Goal: Transaction & Acquisition: Book appointment/travel/reservation

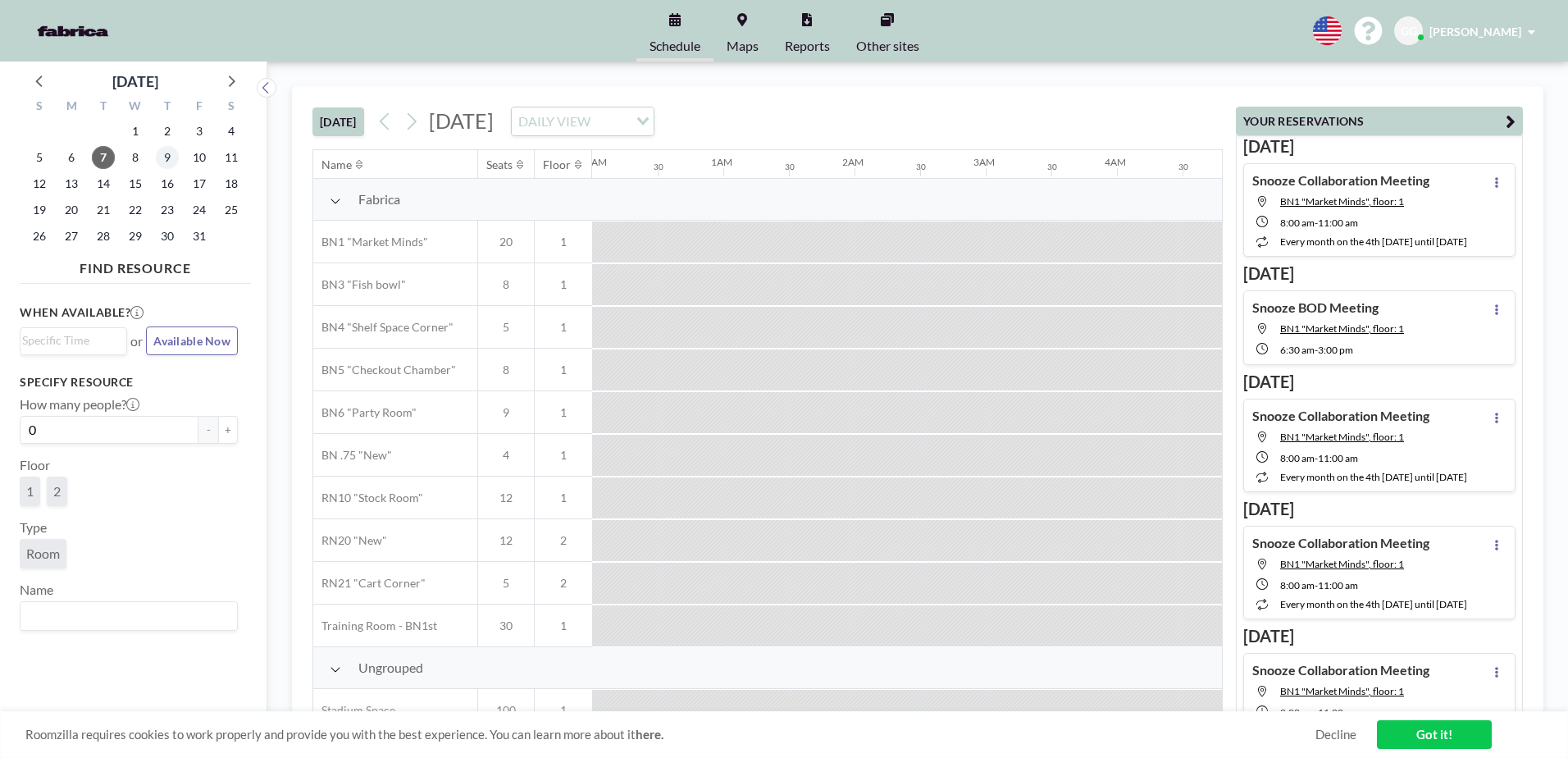
scroll to position [0, 1705]
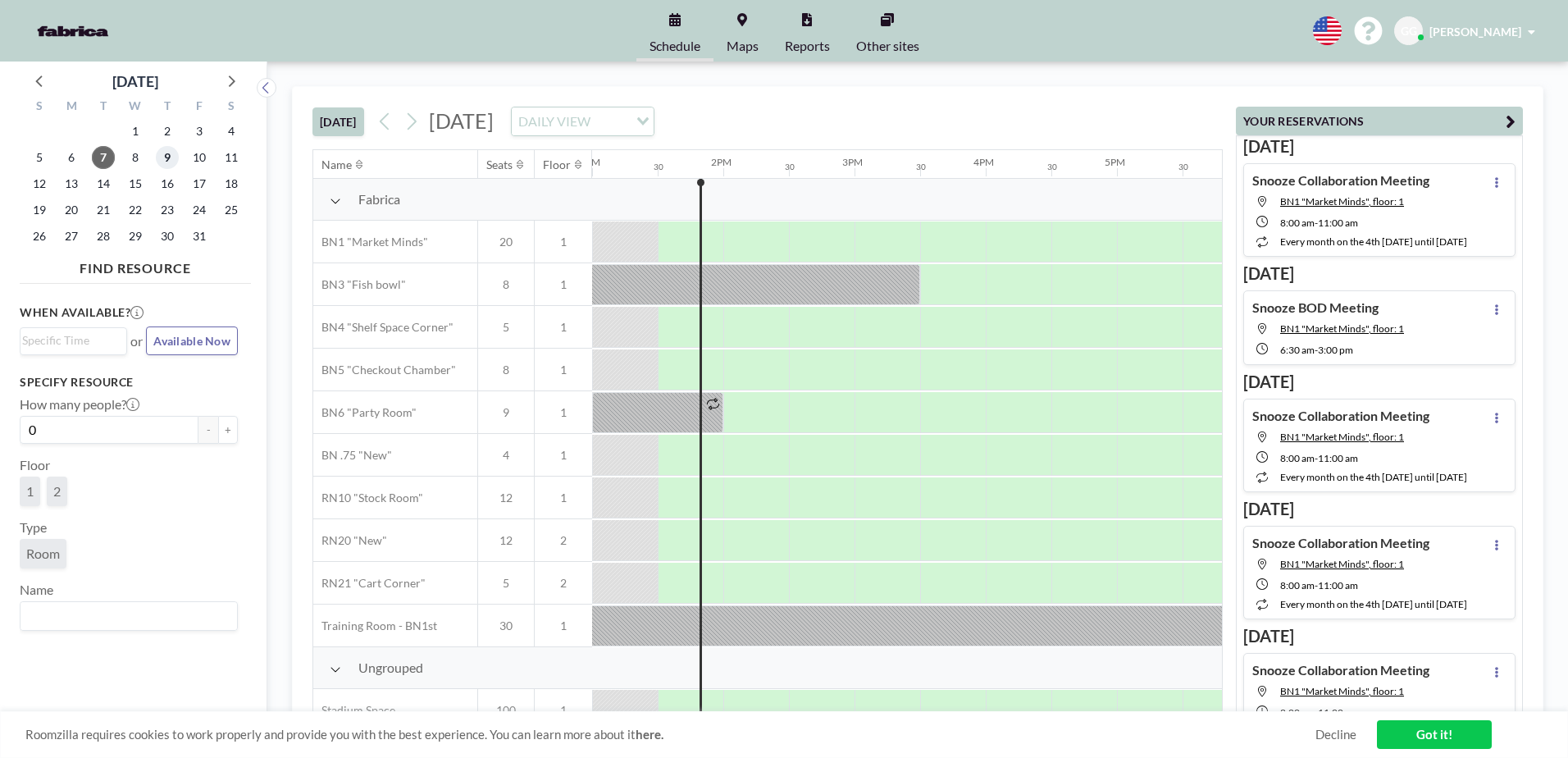
click at [159, 159] on span "9" at bounding box center [166, 156] width 23 height 23
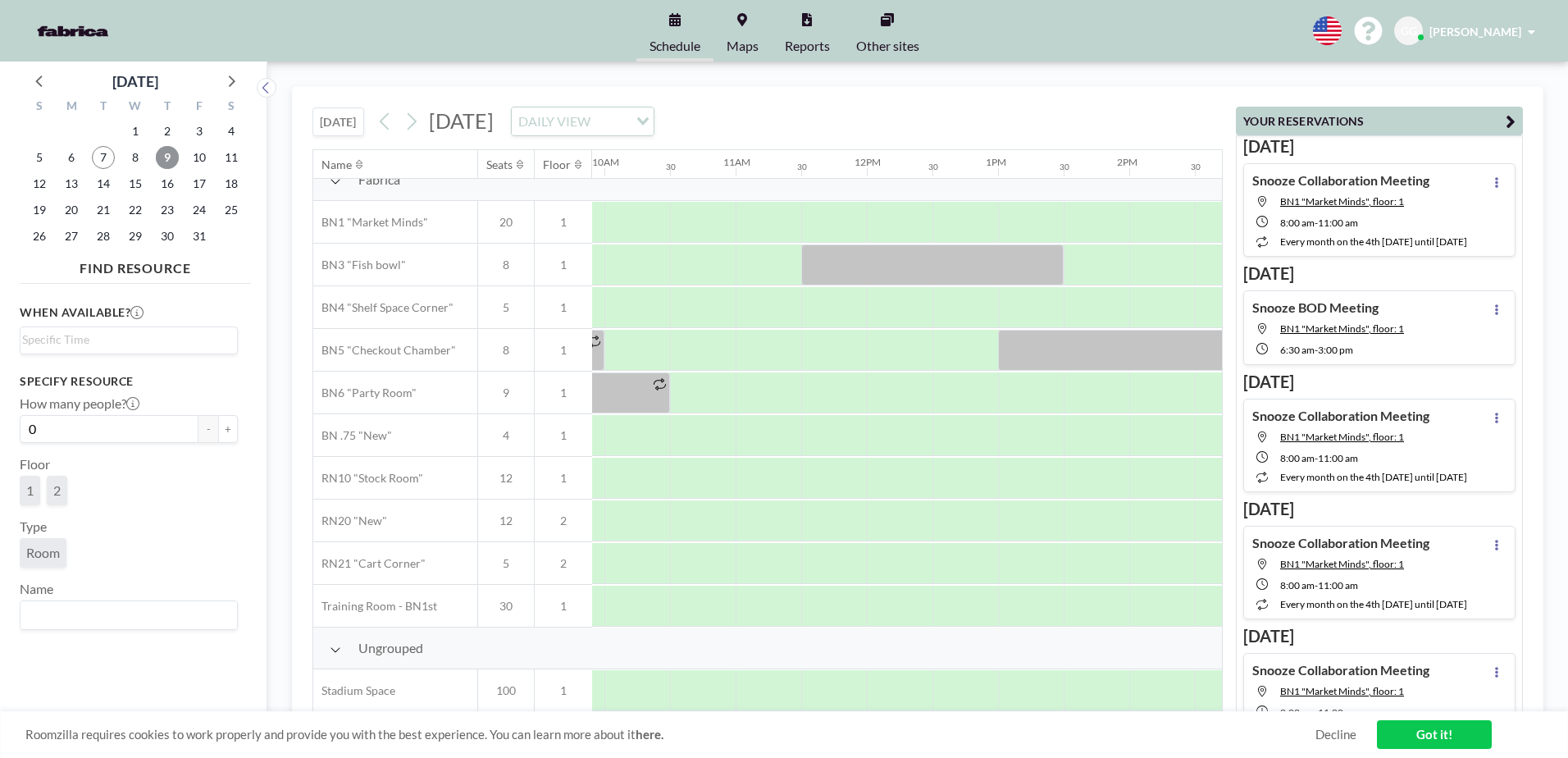
scroll to position [28, 1210]
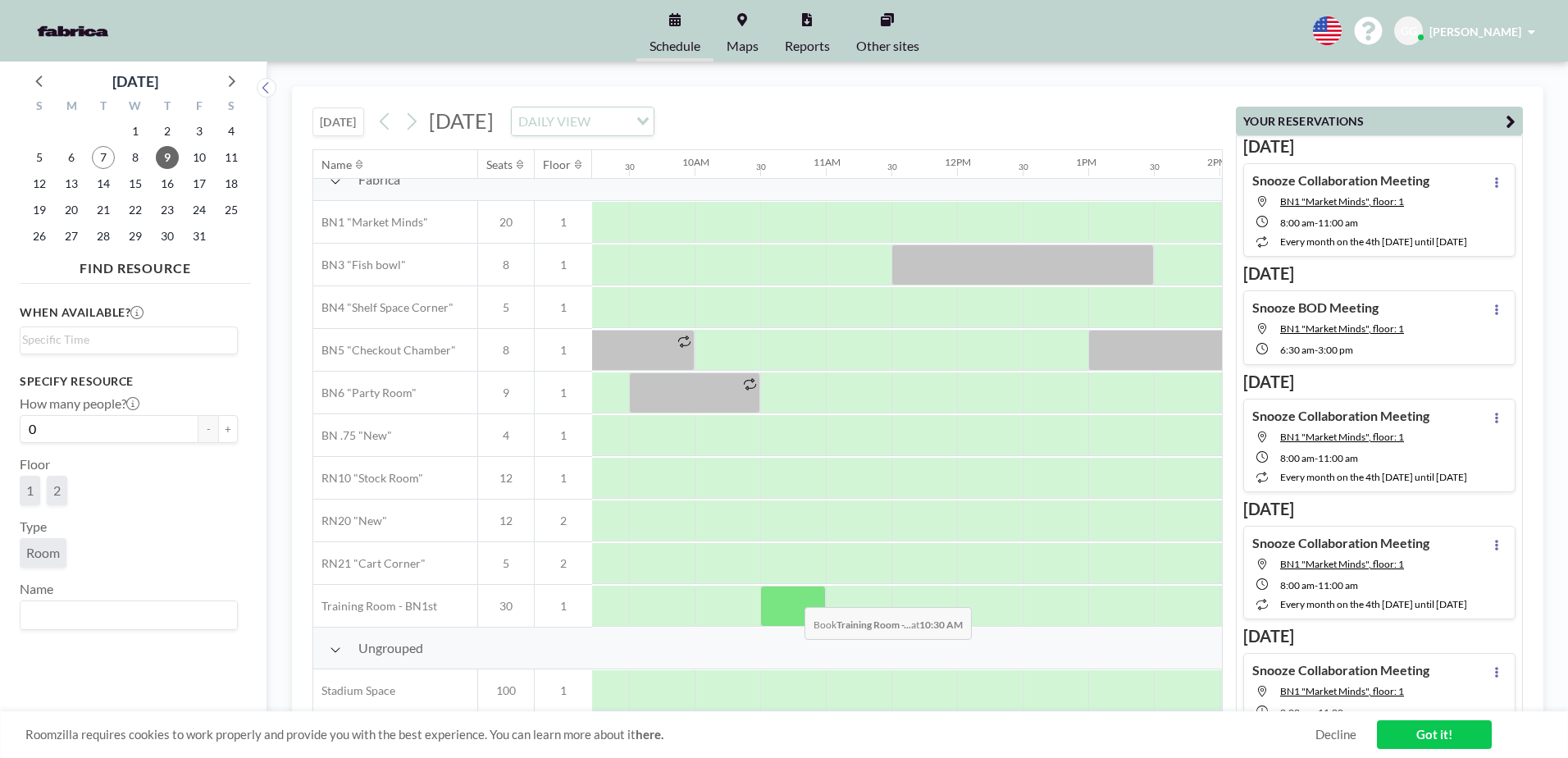
click at [791, 595] on div at bounding box center [793, 606] width 66 height 41
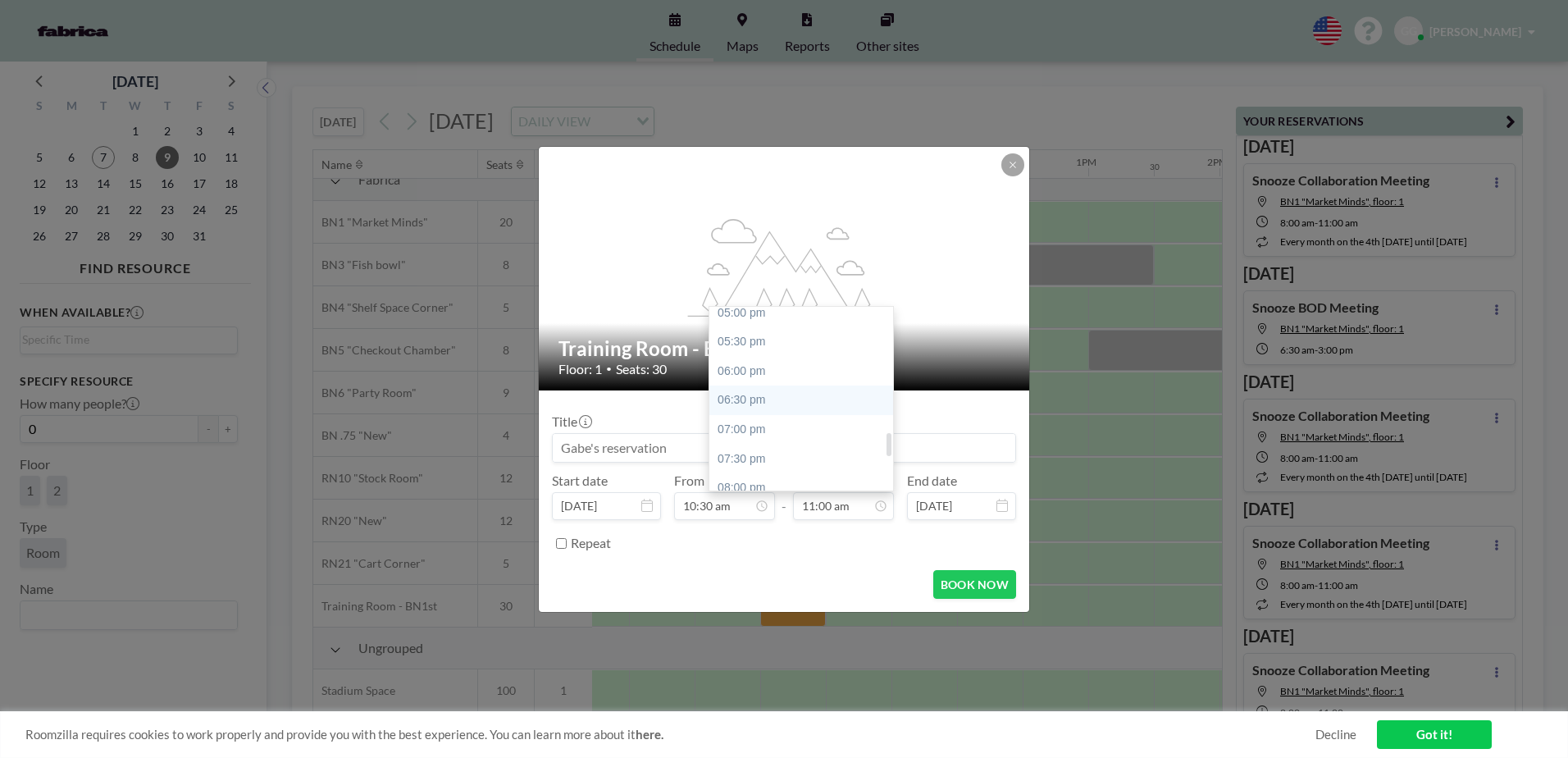
scroll to position [919, 0]
click at [760, 457] on div "06:00 pm" at bounding box center [806, 453] width 192 height 30
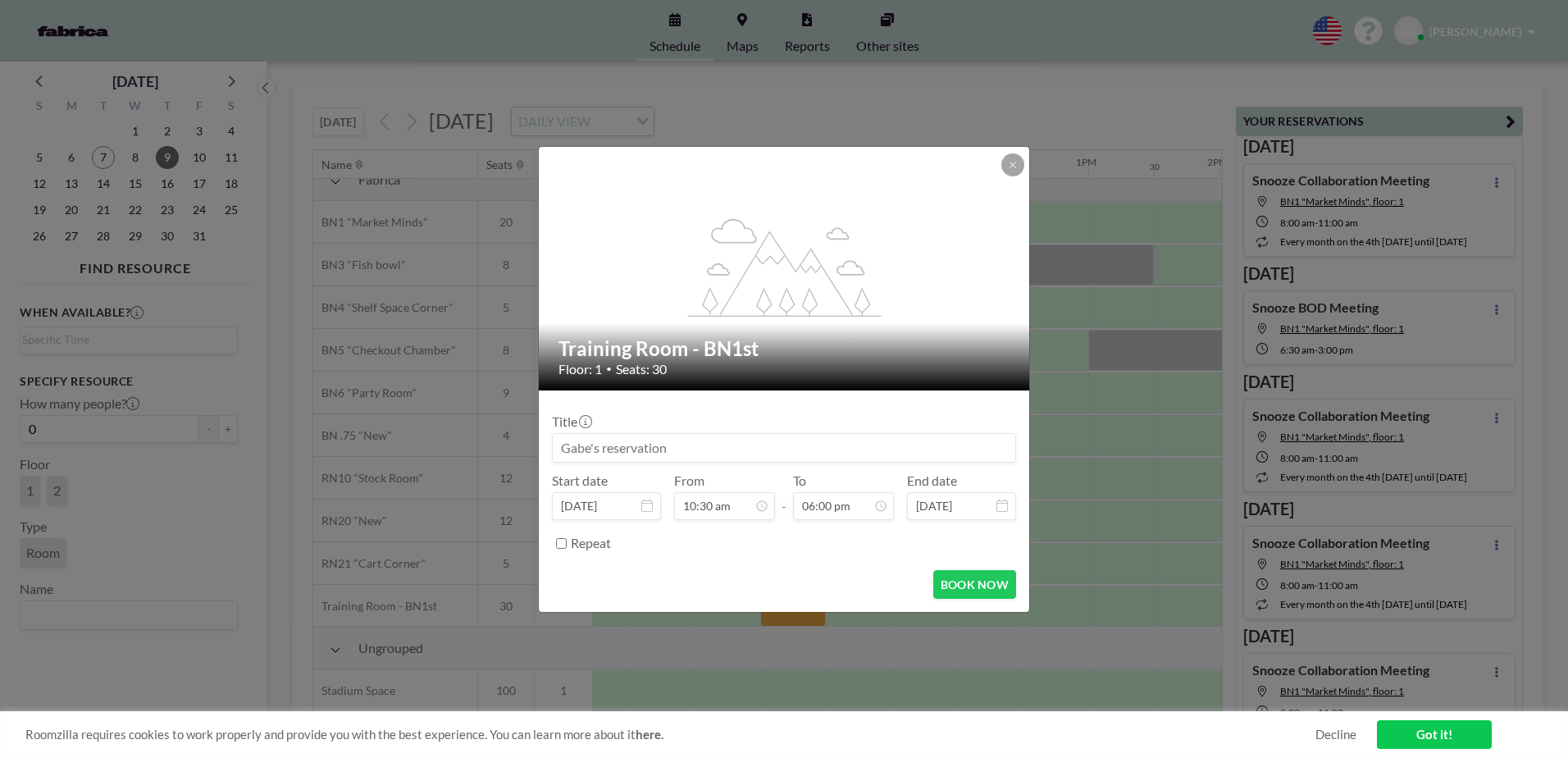
click at [760, 457] on input at bounding box center [784, 448] width 463 height 28
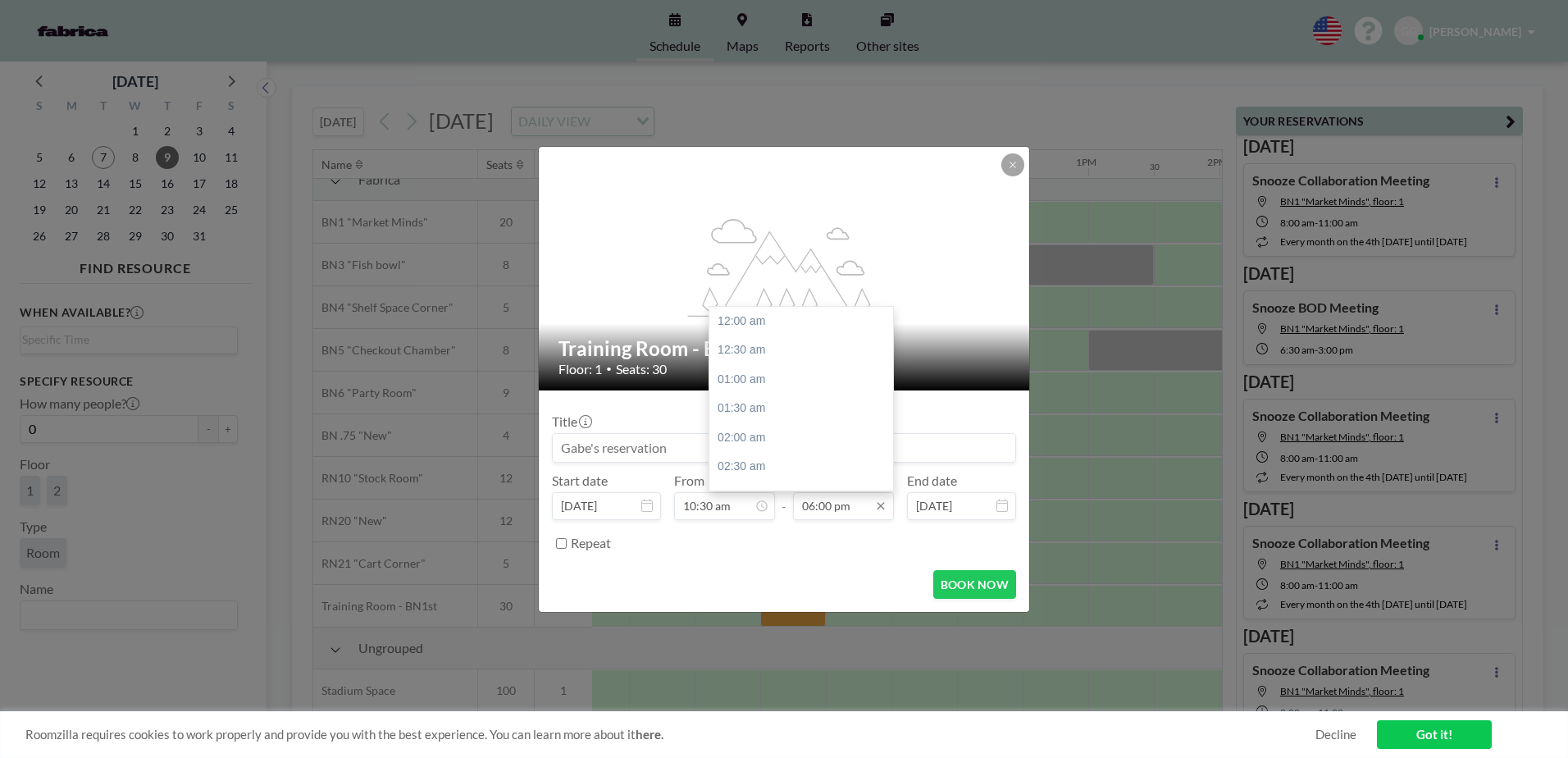
scroll to position [1051, 0]
click at [855, 508] on input "06:00 pm" at bounding box center [844, 506] width 101 height 28
click at [801, 473] on div "12:00 am" at bounding box center [806, 476] width 192 height 30
type input "12:00 am"
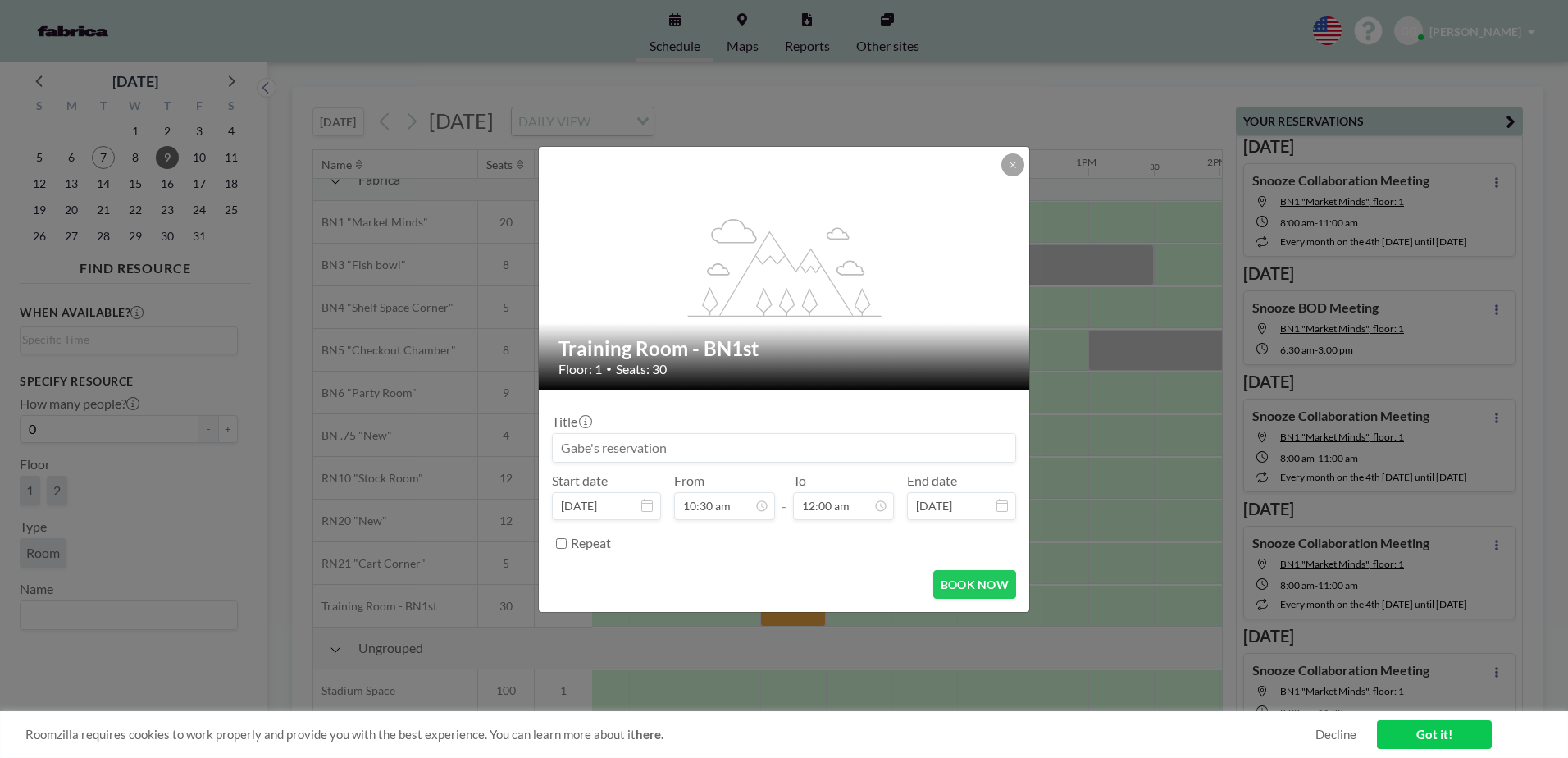
drag, startPoint x: 675, startPoint y: 448, endPoint x: 595, endPoint y: 448, distance: 80.0
click at [595, 448] on input at bounding box center [784, 448] width 463 height 28
type input "Snooze Mothership Meeting"
click at [848, 591] on div "BOOK NOW" at bounding box center [783, 584] width 464 height 29
click at [951, 582] on button "BOOK NOW" at bounding box center [975, 584] width 83 height 29
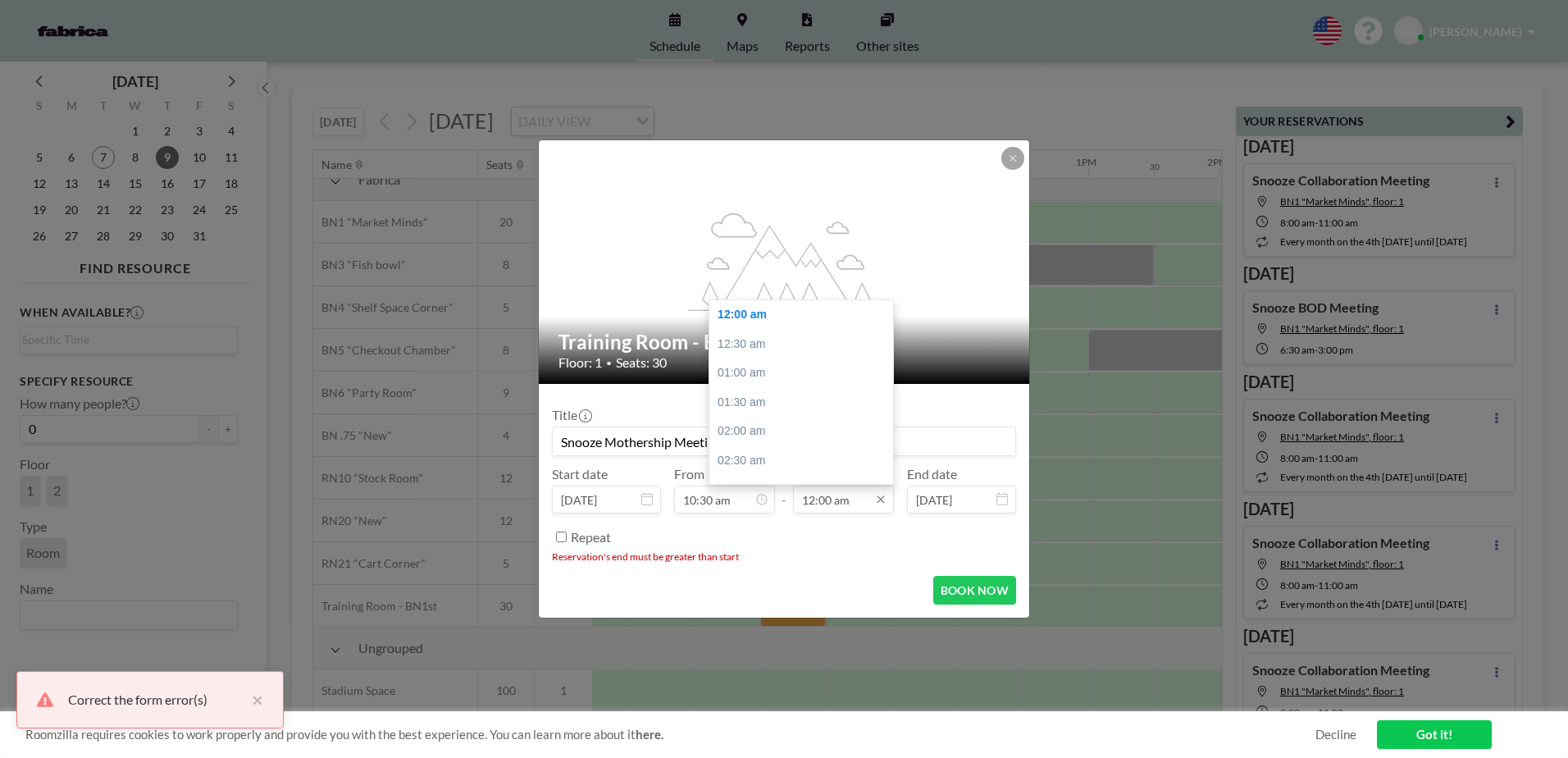
click at [852, 498] on input "12:00 am" at bounding box center [844, 499] width 101 height 28
click at [779, 440] on div "11:30 pm" at bounding box center [806, 441] width 192 height 30
type input "11:30 pm"
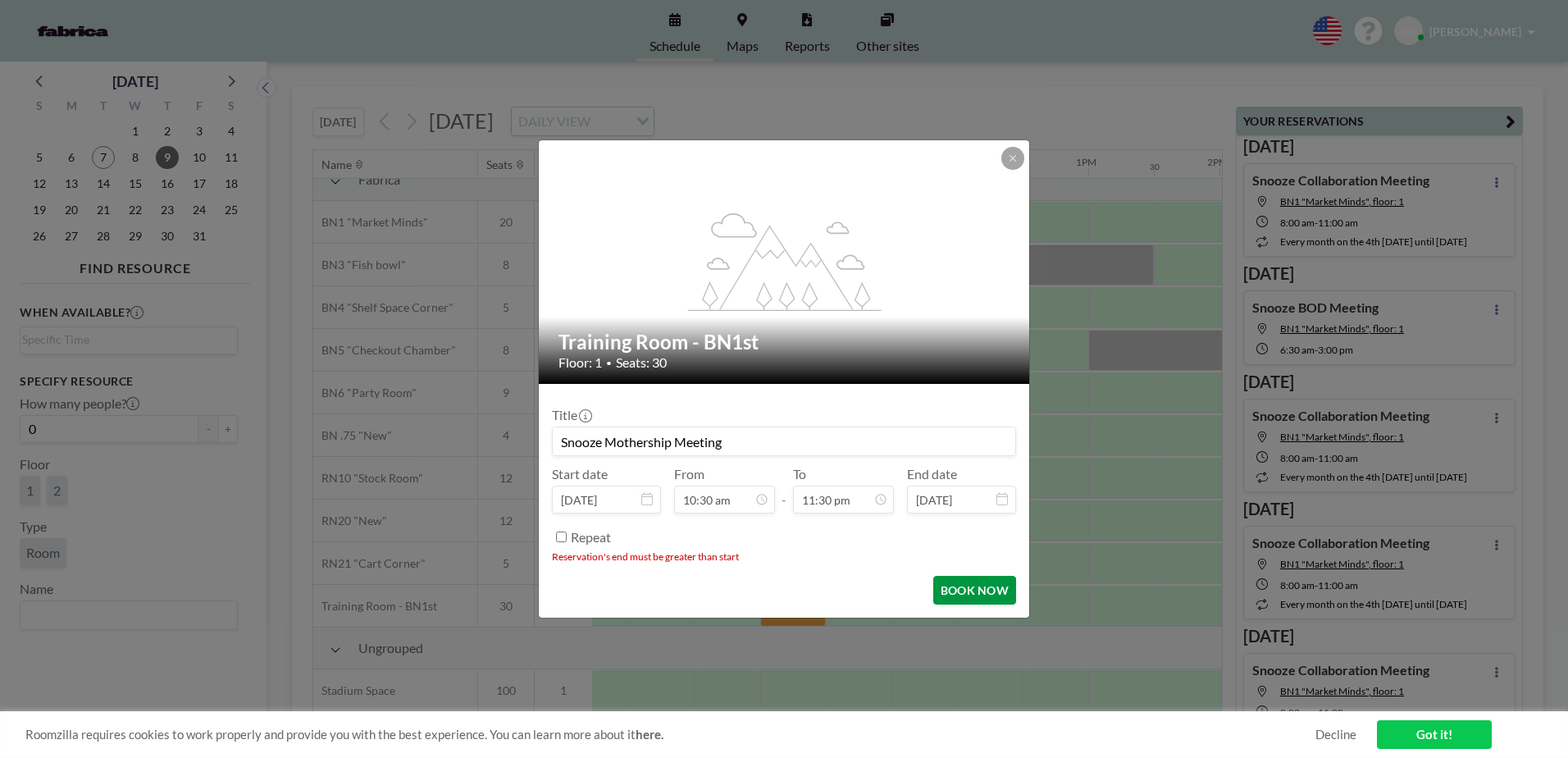
click at [987, 598] on button "BOOK NOW" at bounding box center [975, 591] width 83 height 29
